Goal: Find specific page/section: Find specific page/section

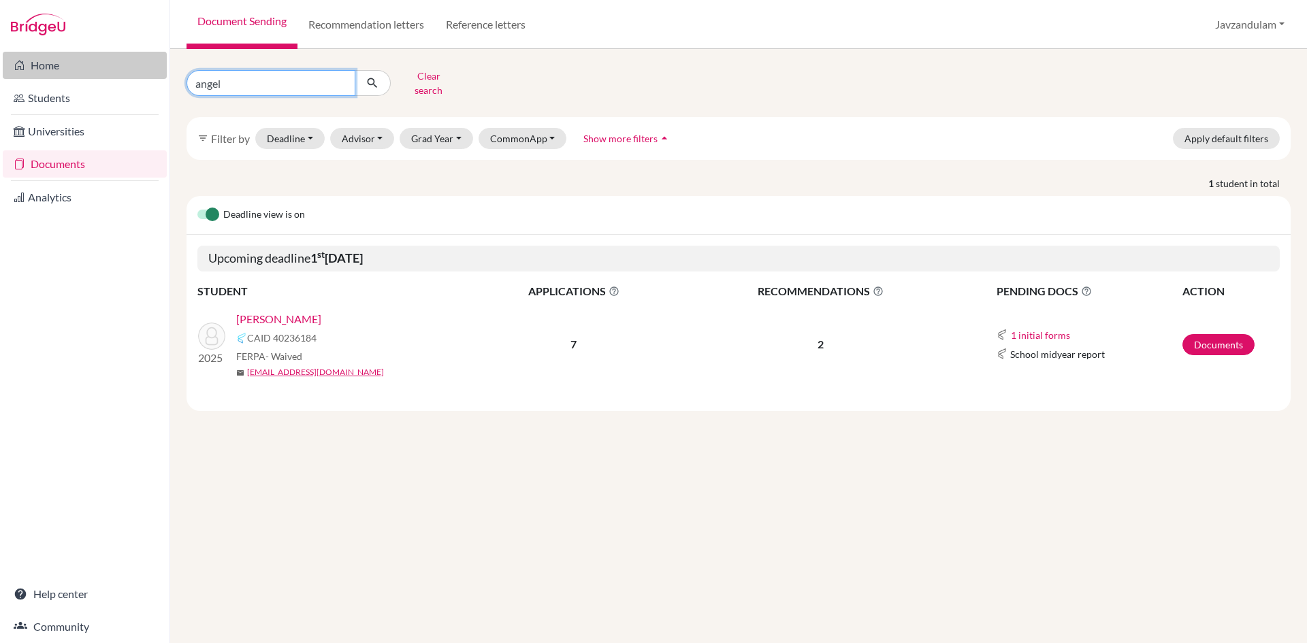
drag, startPoint x: 285, startPoint y: 86, endPoint x: 108, endPoint y: 75, distance: 177.4
click at [119, 78] on div "Home Students Universities Documents Analytics Help center Community Document S…" at bounding box center [653, 321] width 1307 height 643
type input "tsotun"
click button "submit" at bounding box center [373, 83] width 36 height 26
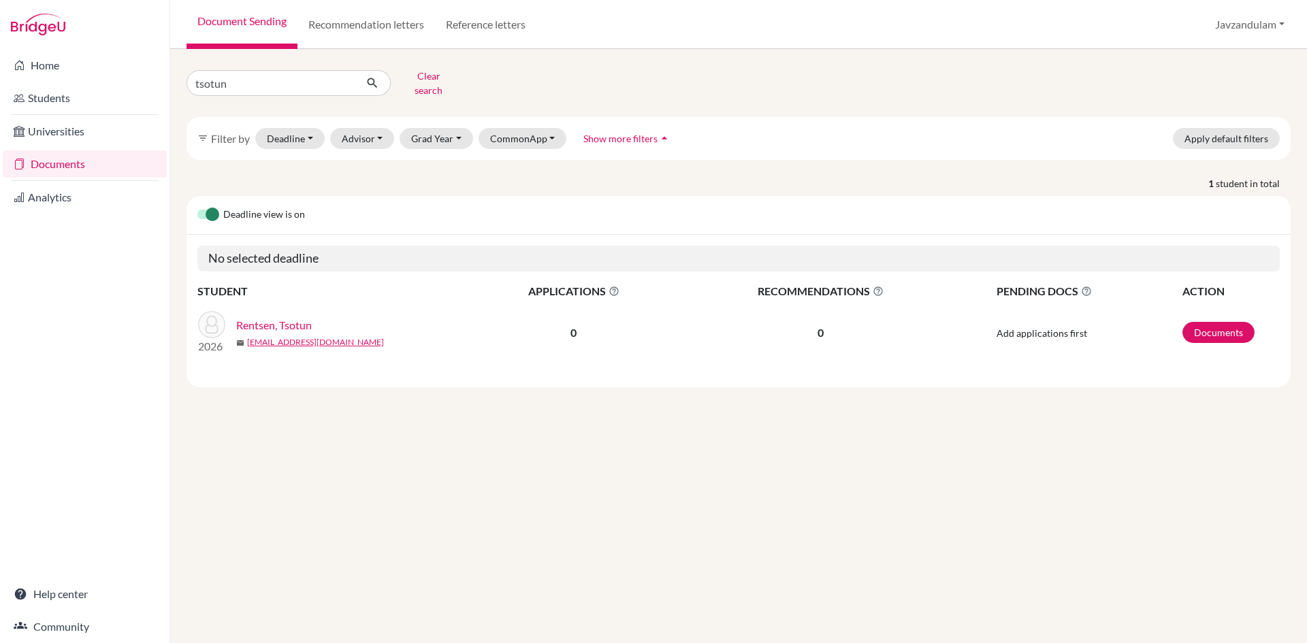
click at [261, 311] on div "2026 Rentsen, Tsotun mail tsotunrentsen@gmail.com" at bounding box center [333, 333] width 291 height 44
click at [264, 317] on link "Rentsen, Tsotun" at bounding box center [274, 325] width 76 height 16
